Goal: Task Accomplishment & Management: Manage account settings

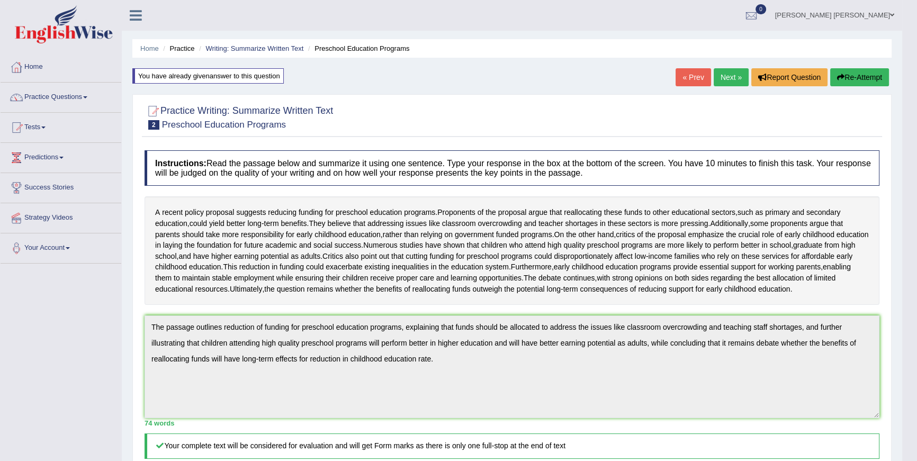
click at [714, 72] on link "Next »" at bounding box center [731, 77] width 35 height 18
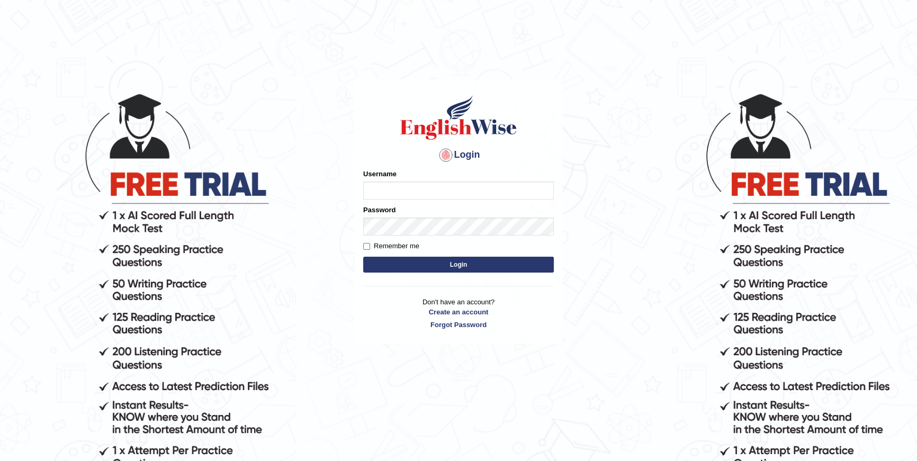
type input "purushottam_parramatta"
click at [471, 263] on button "Login" at bounding box center [458, 265] width 191 height 16
